Goal: Find specific page/section: Find specific page/section

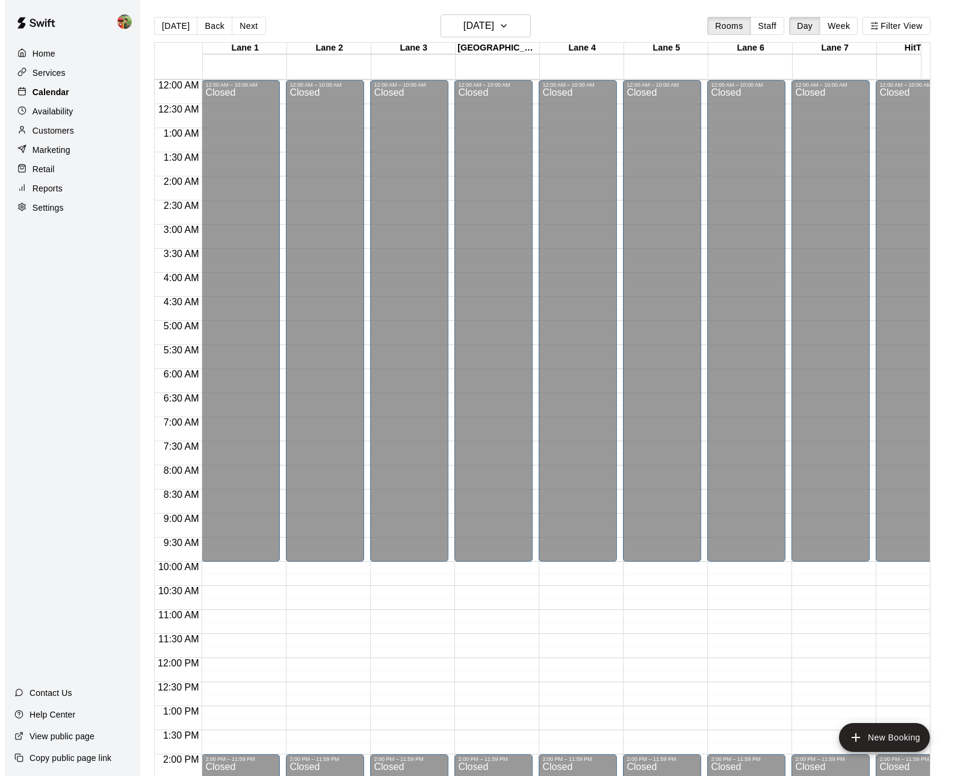
scroll to position [388, 0]
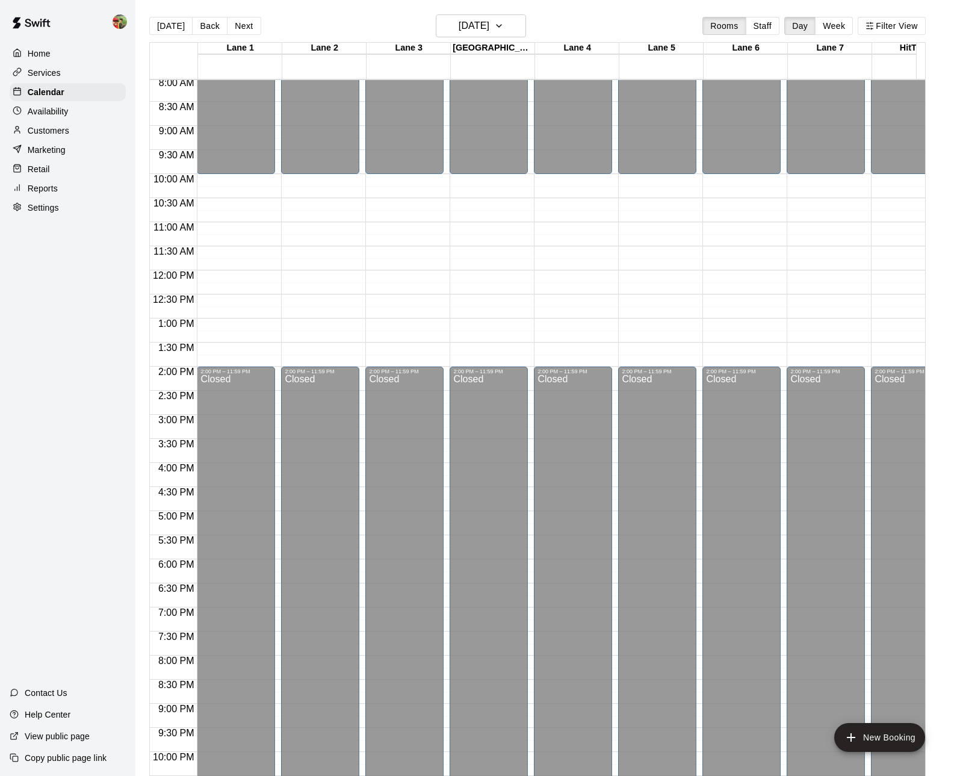
click at [54, 131] on p "Customers" at bounding box center [49, 131] width 42 height 12
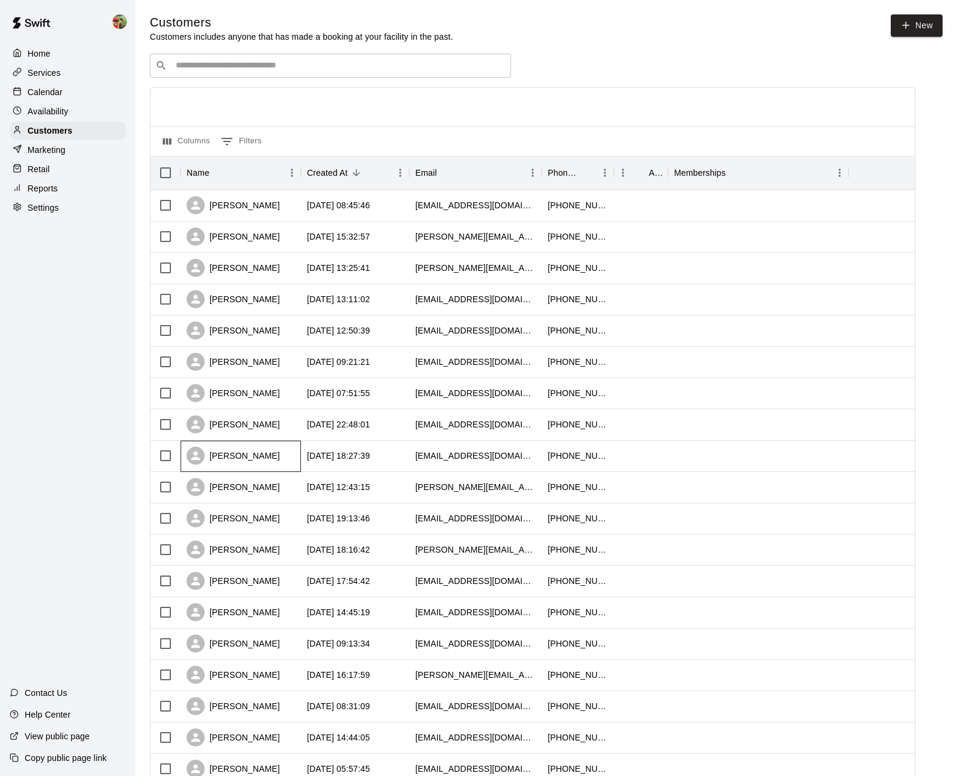
click at [276, 460] on div "[PERSON_NAME]" at bounding box center [241, 456] width 120 height 31
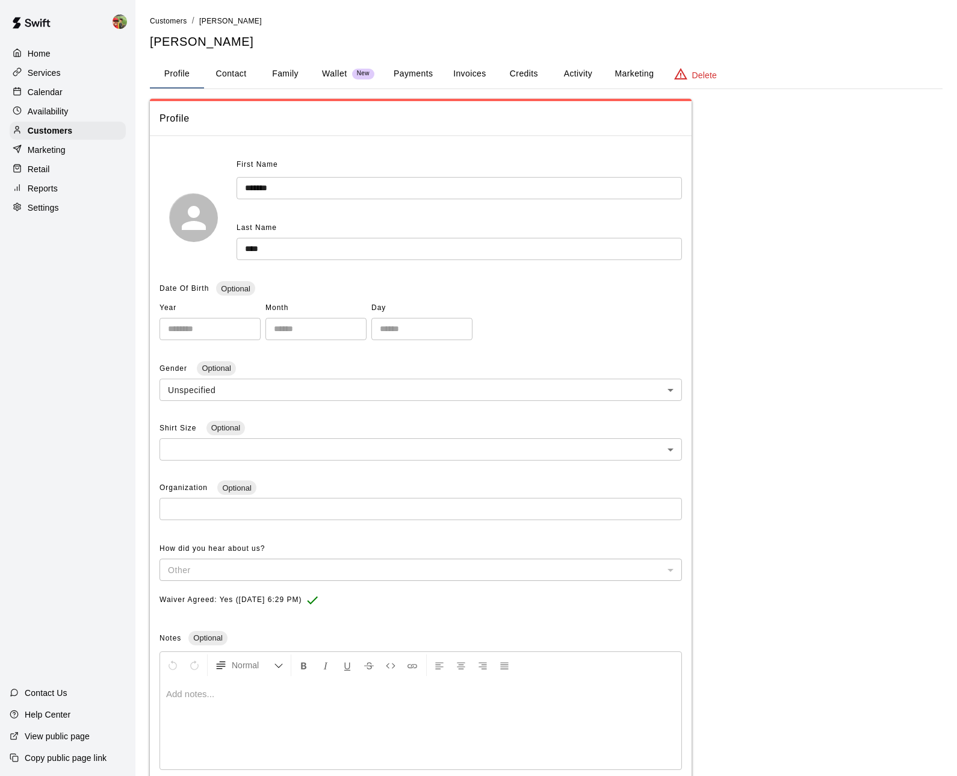
click at [228, 67] on button "Contact" at bounding box center [231, 74] width 54 height 29
select select "**"
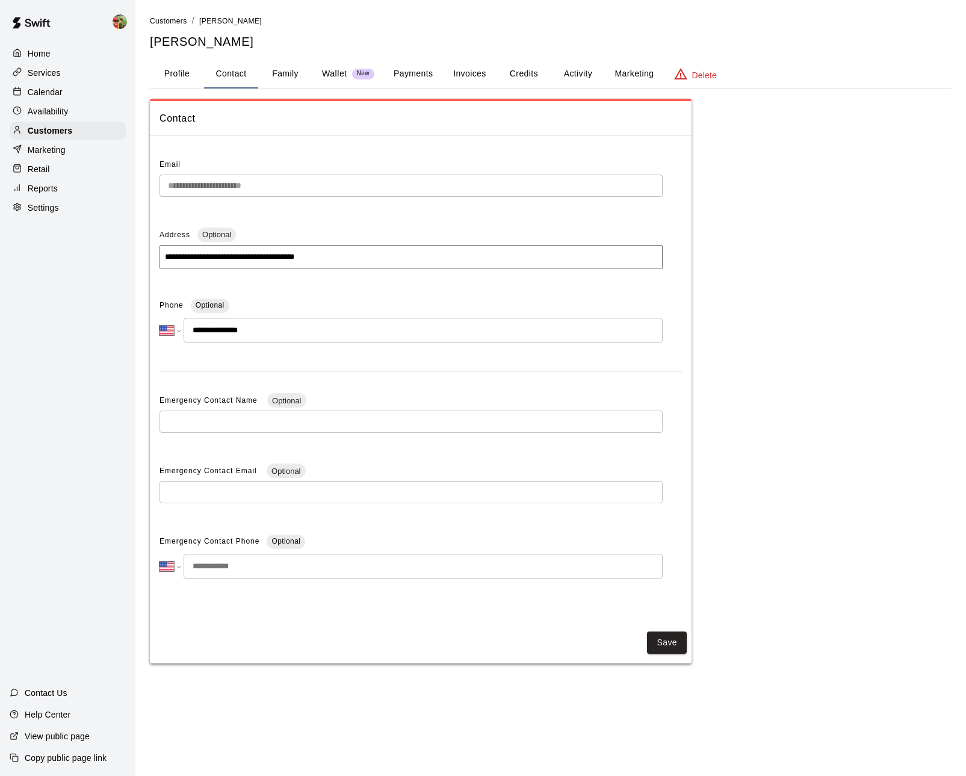
click at [288, 69] on button "Family" at bounding box center [285, 74] width 54 height 29
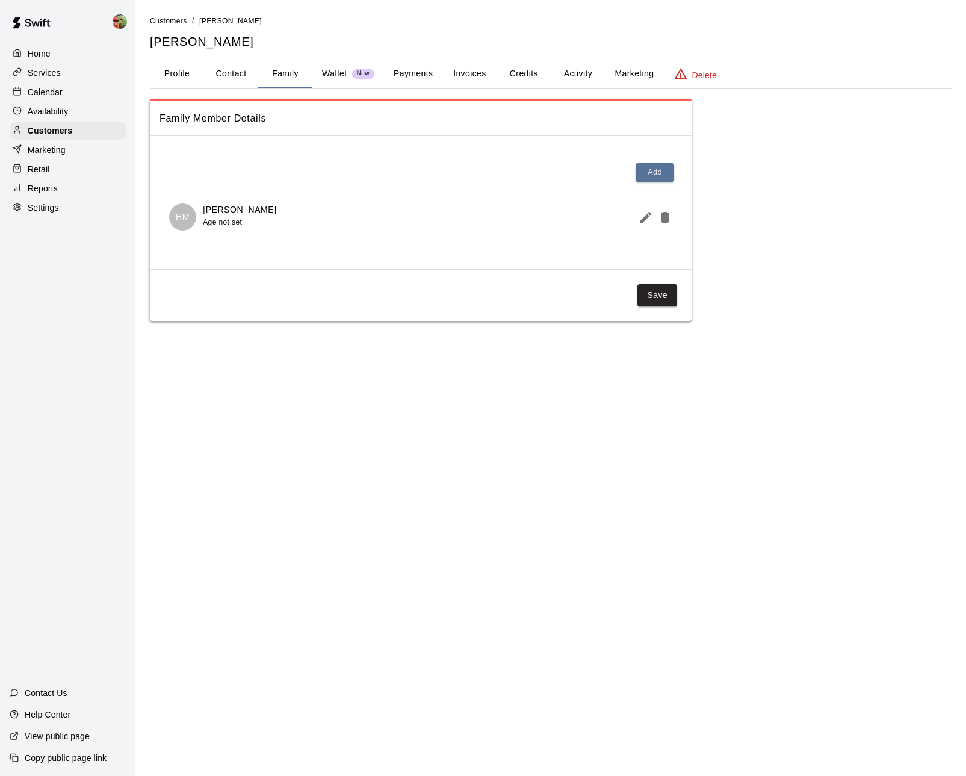
click at [329, 65] on button "Wallet New" at bounding box center [349, 74] width 72 height 29
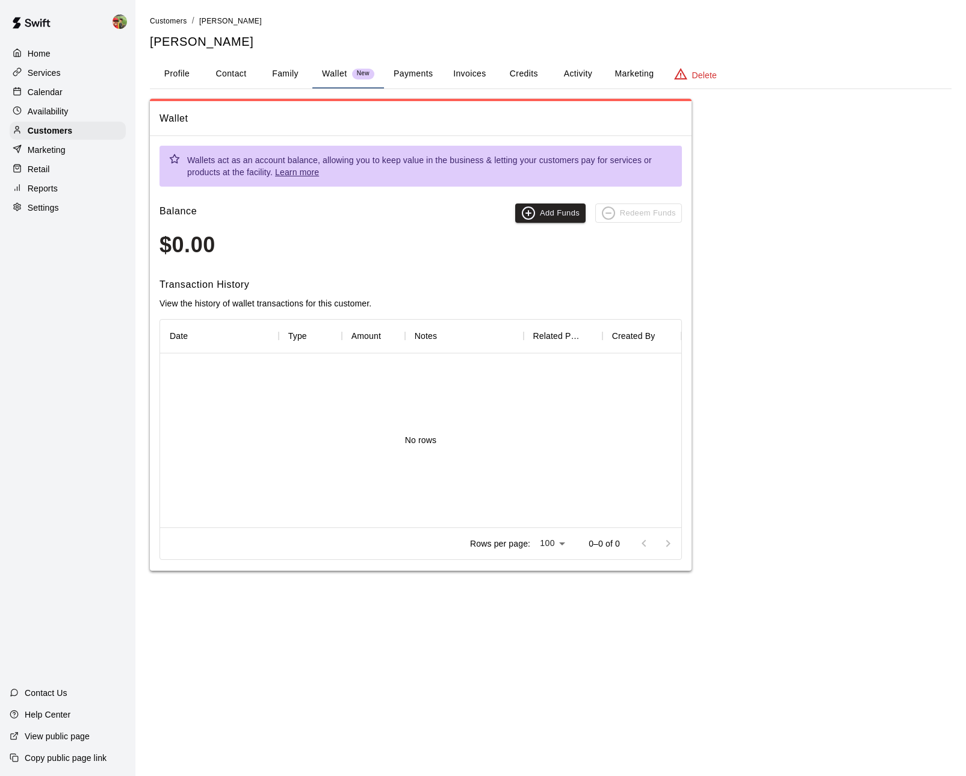
click at [580, 70] on button "Activity" at bounding box center [578, 74] width 54 height 29
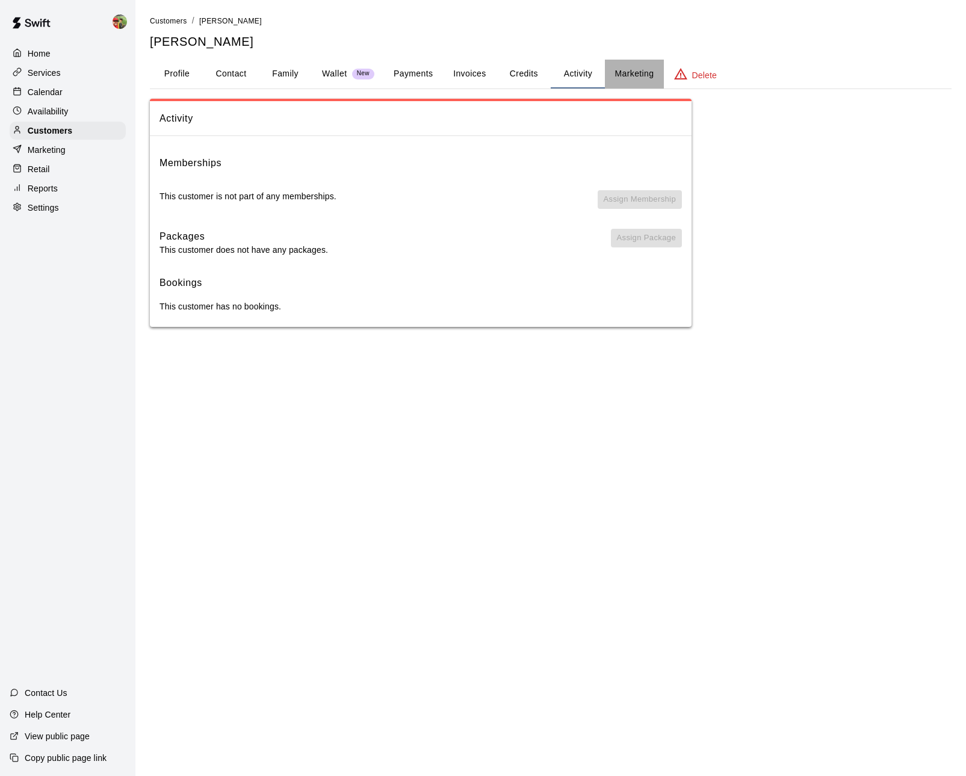
click at [641, 75] on button "Marketing" at bounding box center [634, 74] width 58 height 29
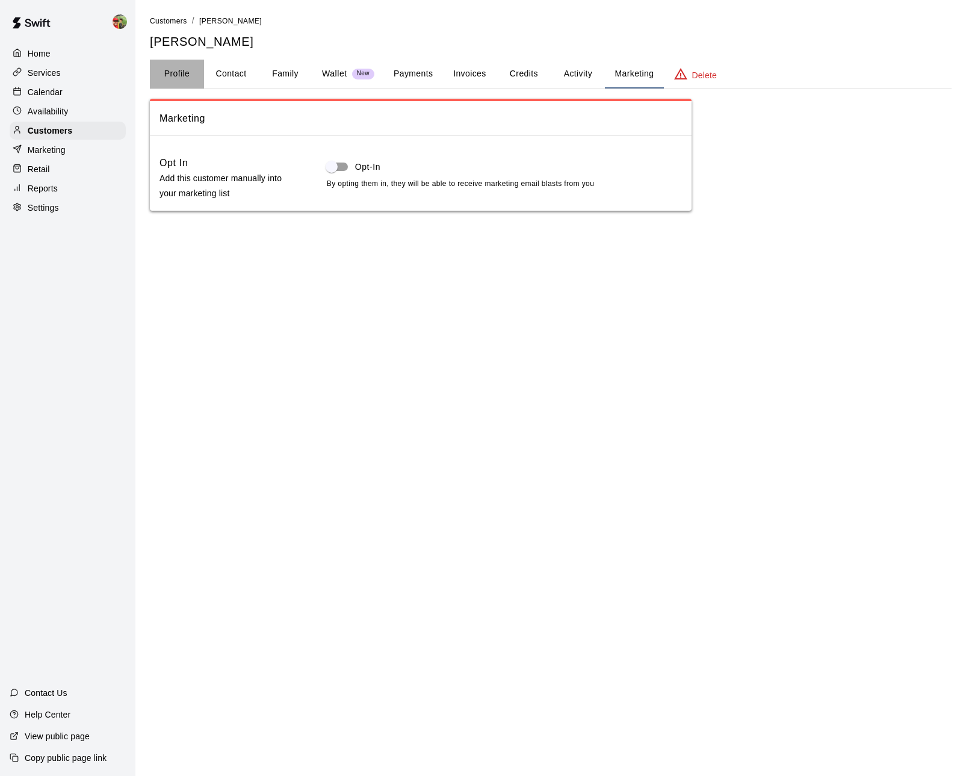
click at [170, 67] on button "Profile" at bounding box center [177, 74] width 54 height 29
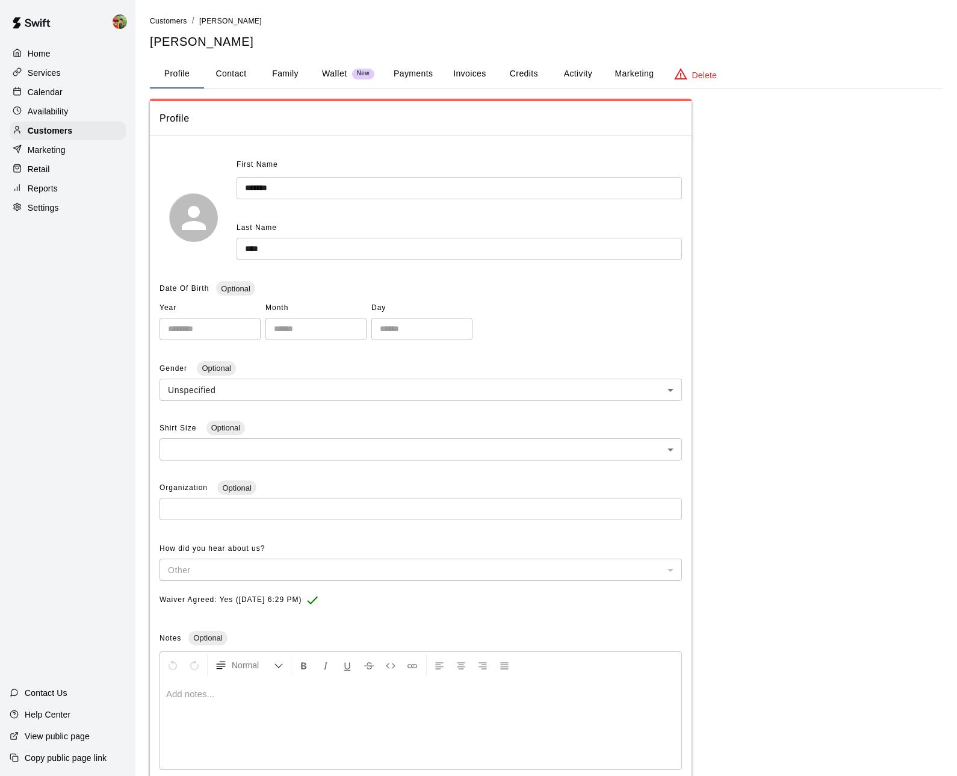
click at [247, 79] on button "Contact" at bounding box center [231, 74] width 54 height 29
select select "**"
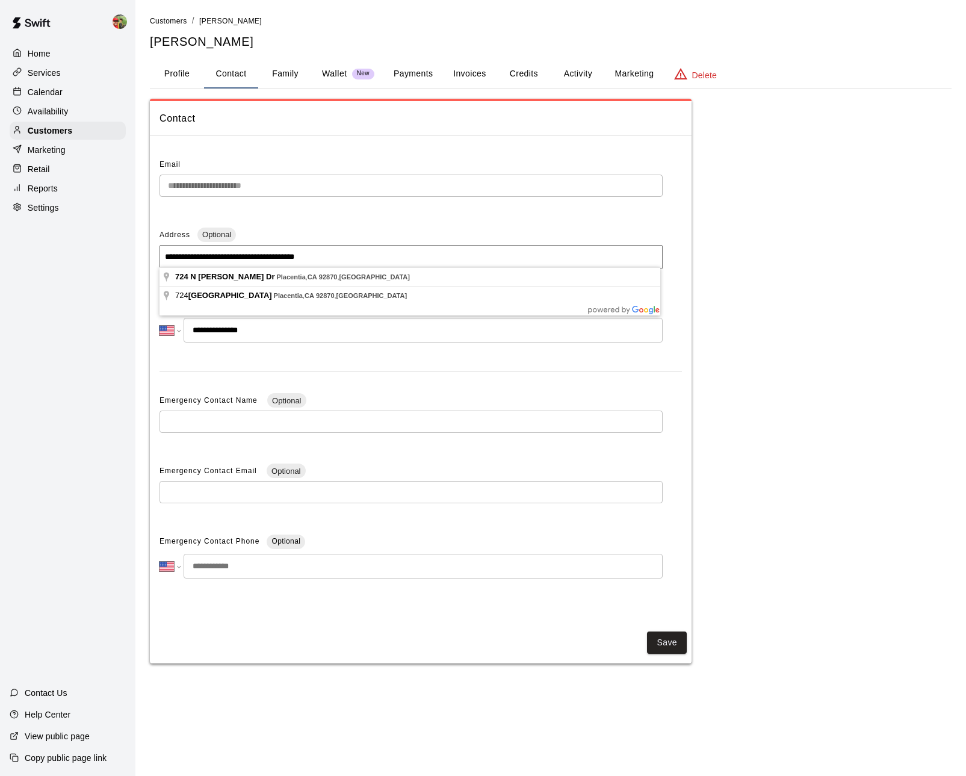
drag, startPoint x: 325, startPoint y: 255, endPoint x: 118, endPoint y: 244, distance: 206.8
